Goal: Find specific page/section: Find specific page/section

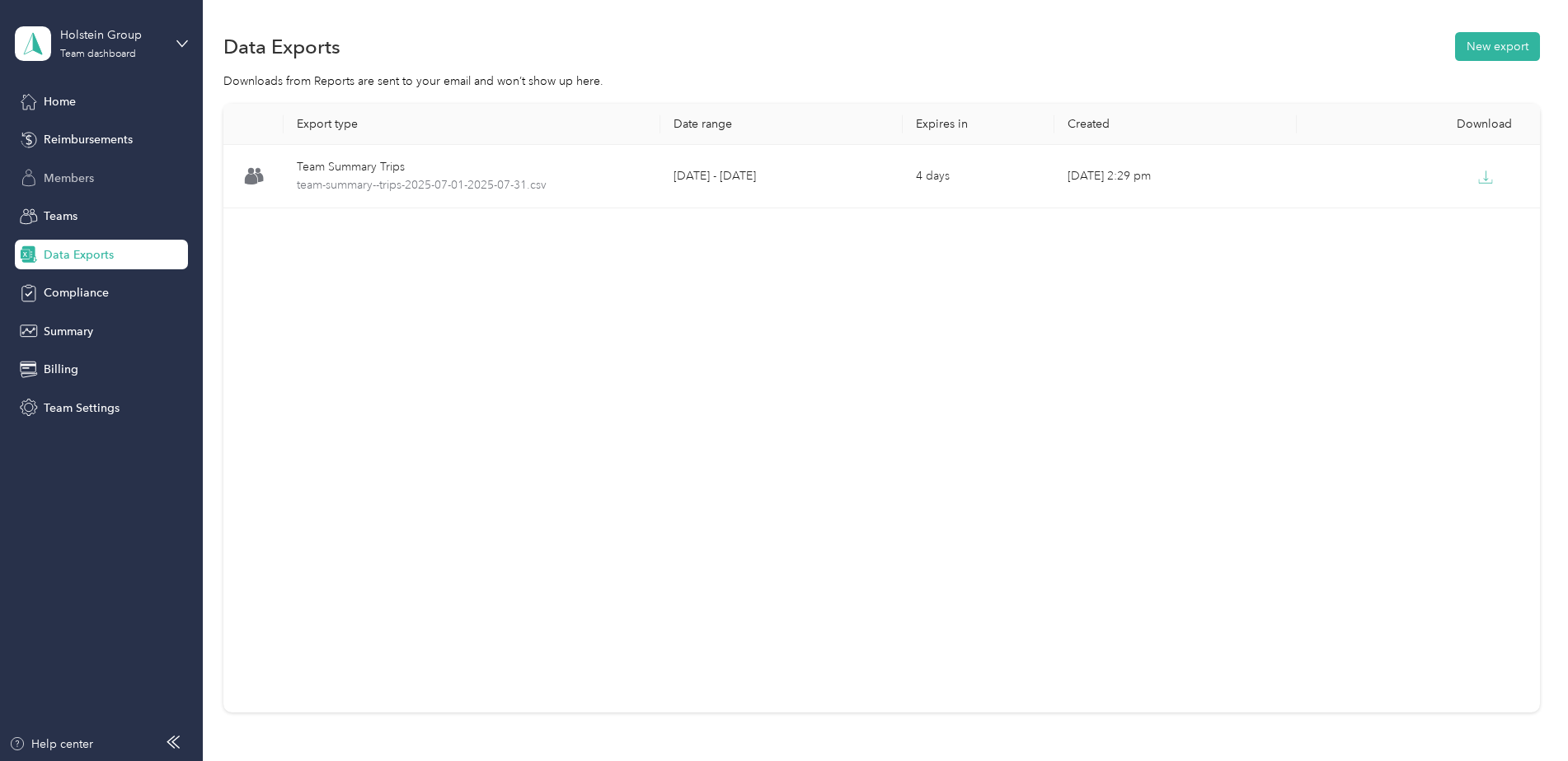
click at [63, 179] on span "Members" at bounding box center [68, 178] width 50 height 17
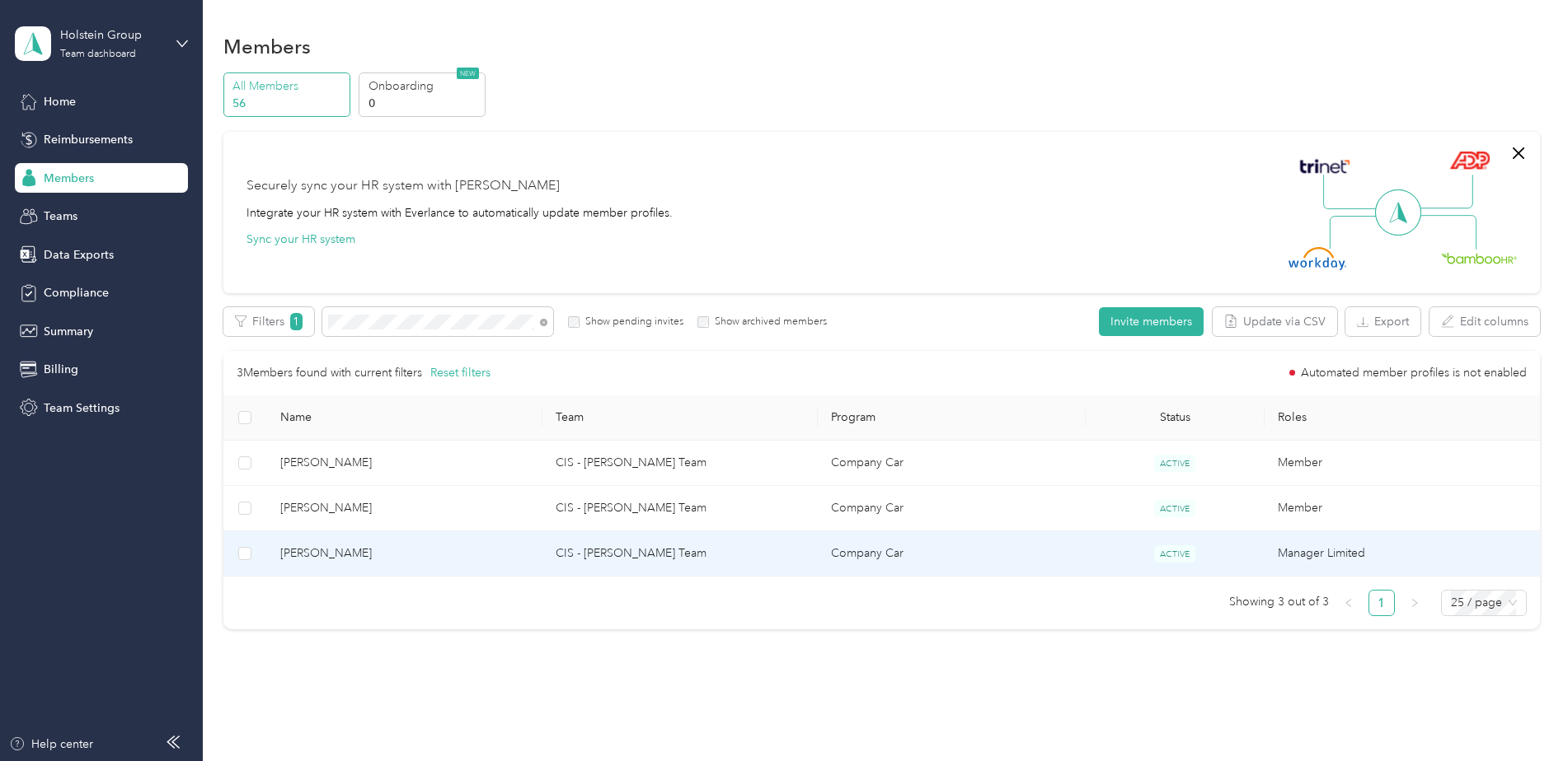
click at [346, 553] on span "[PERSON_NAME]" at bounding box center [405, 553] width 249 height 18
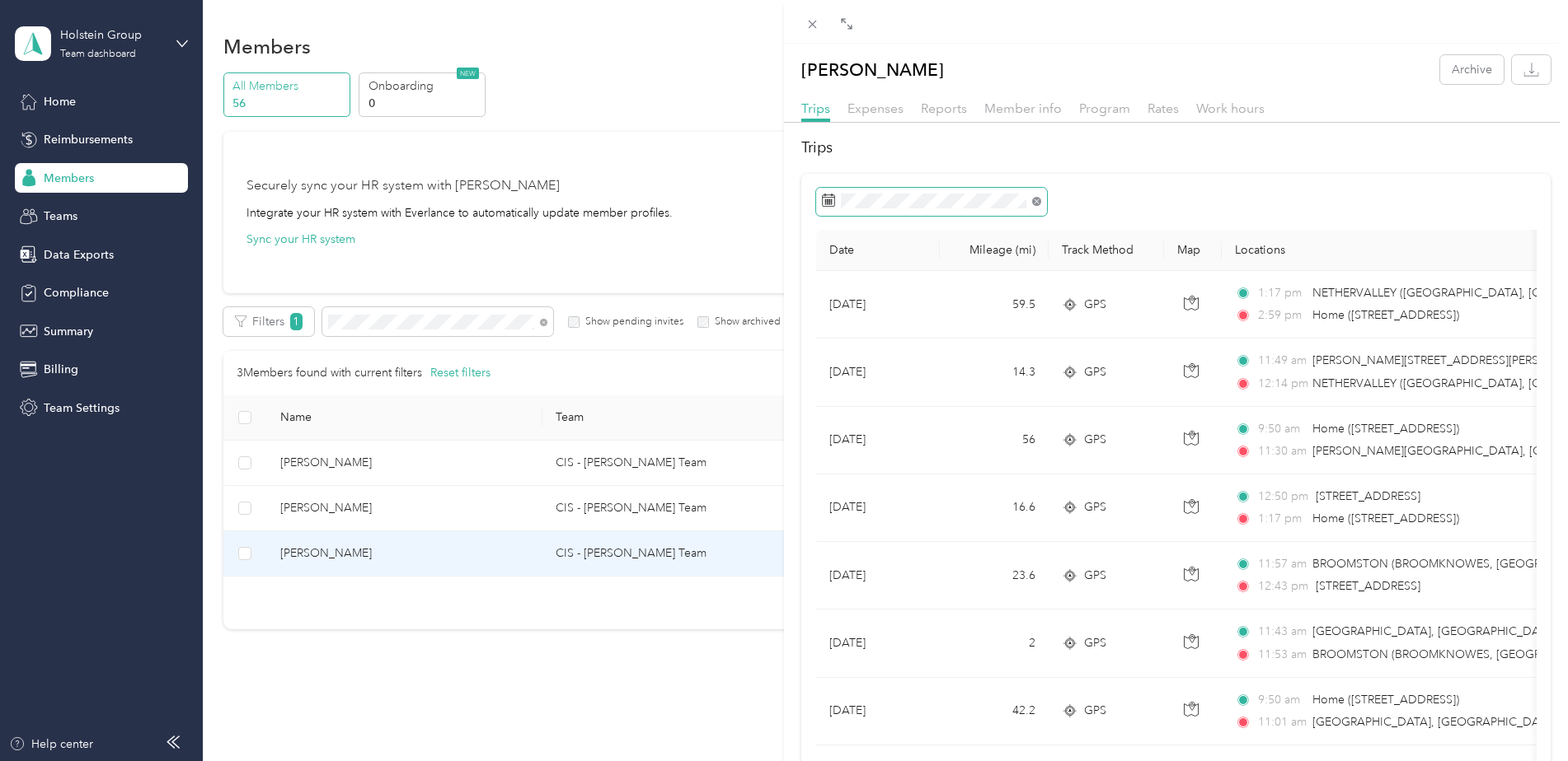
click at [1038, 204] on icon at bounding box center [1036, 201] width 9 height 9
click at [837, 291] on icon at bounding box center [845, 296] width 16 height 16
click at [838, 291] on icon at bounding box center [845, 296] width 16 height 16
click at [918, 454] on div "31" at bounding box center [923, 456] width 22 height 21
click at [926, 265] on span at bounding box center [943, 256] width 77 height 26
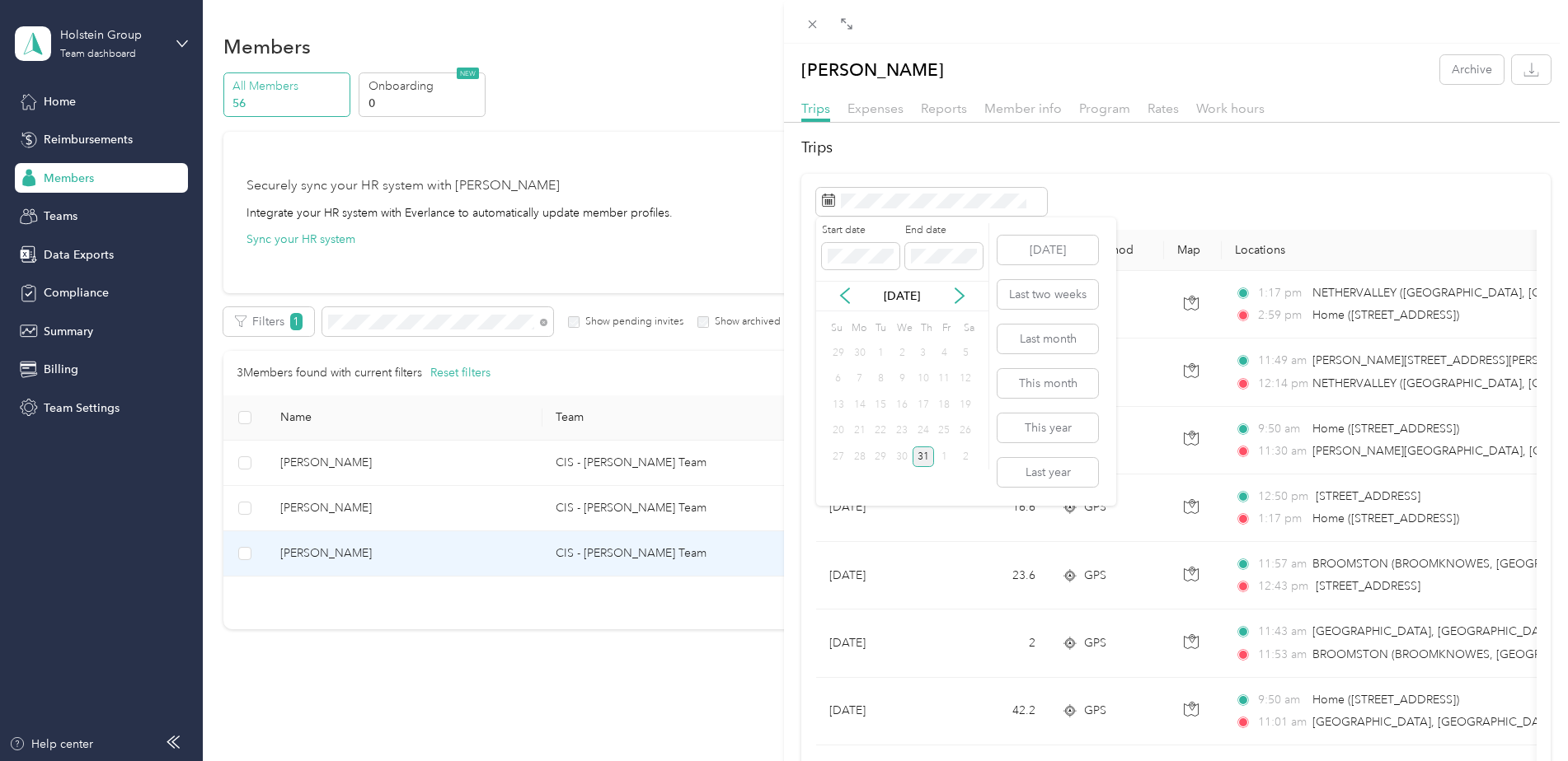
click at [921, 463] on div "31" at bounding box center [923, 456] width 22 height 21
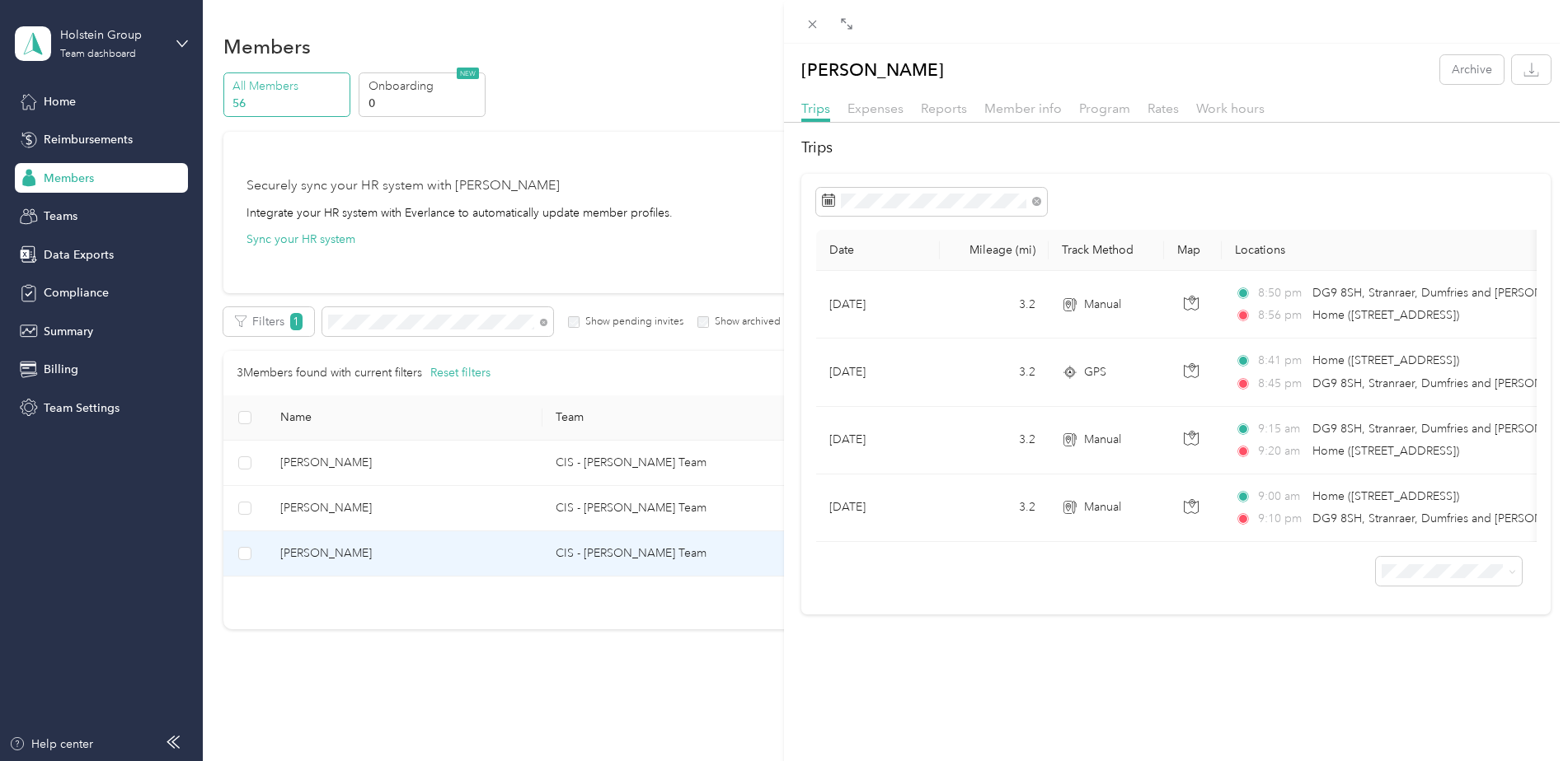
click at [885, 586] on div at bounding box center [1176, 564] width 720 height 44
click at [55, 110] on div "[PERSON_NAME] Archive Trips Expenses Reports Member info Program Rates Work hou…" at bounding box center [784, 380] width 1568 height 761
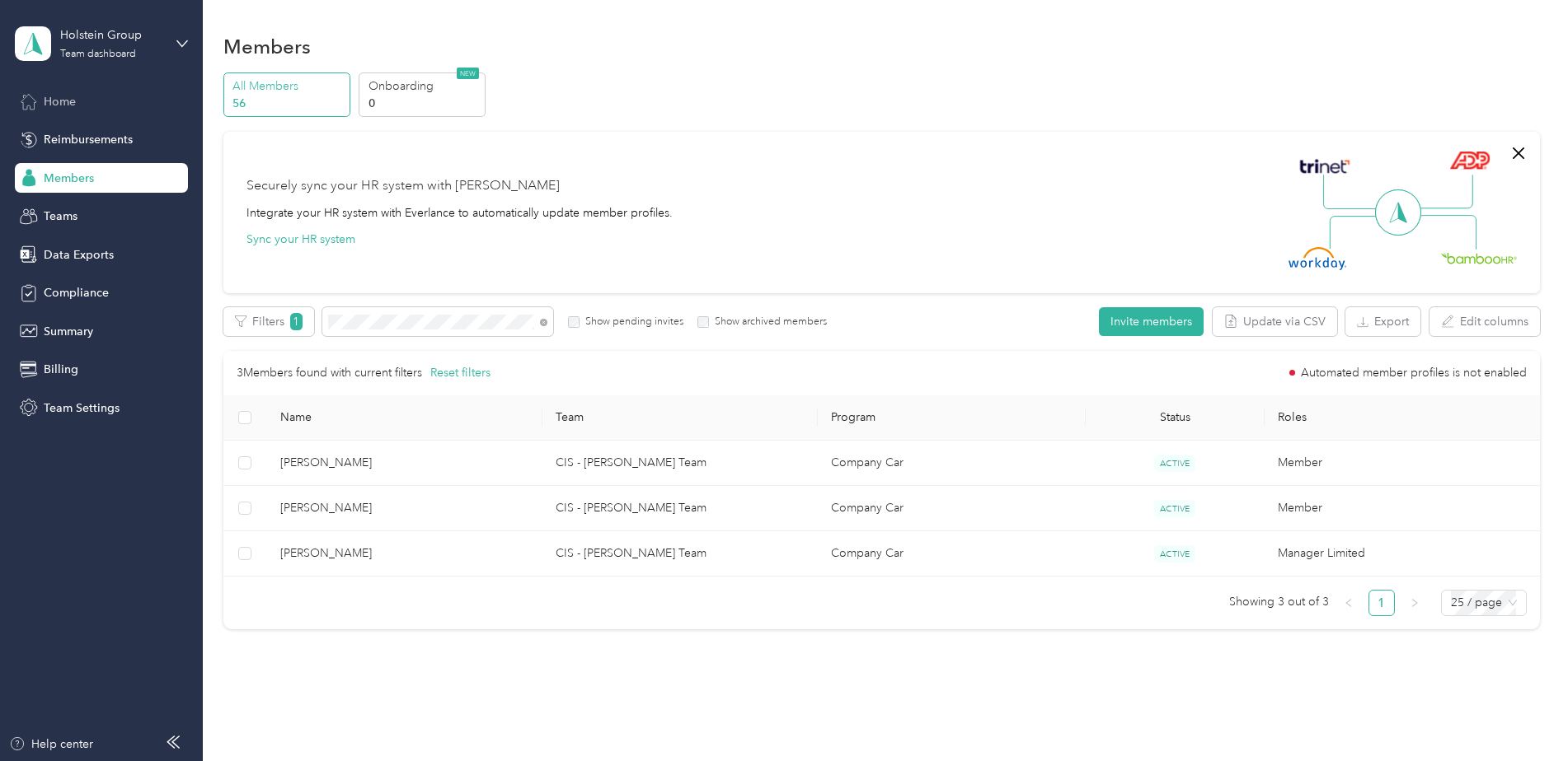
click at [73, 98] on span "Home" at bounding box center [59, 102] width 32 height 17
